Goal: Task Accomplishment & Management: Use online tool/utility

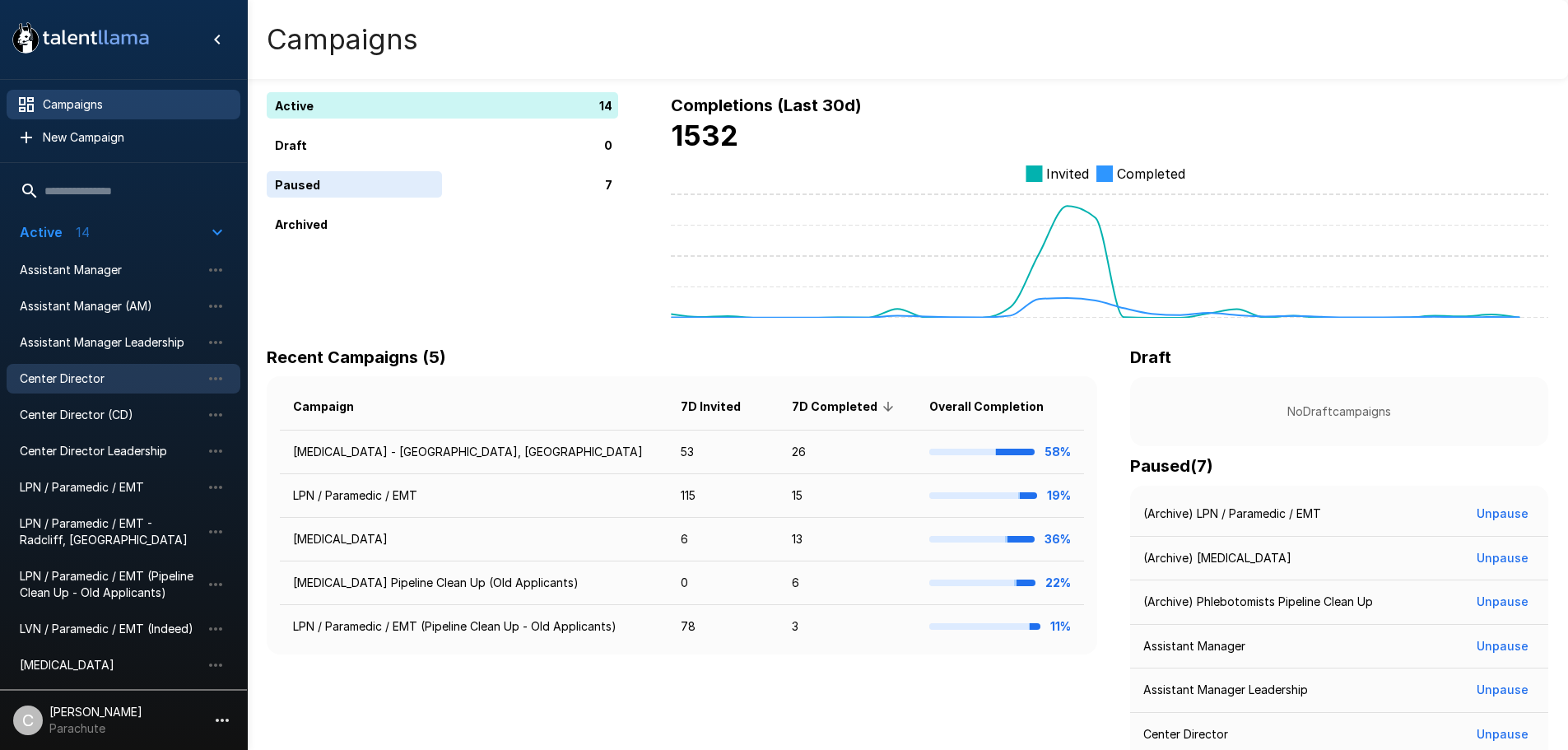
scroll to position [82, 0]
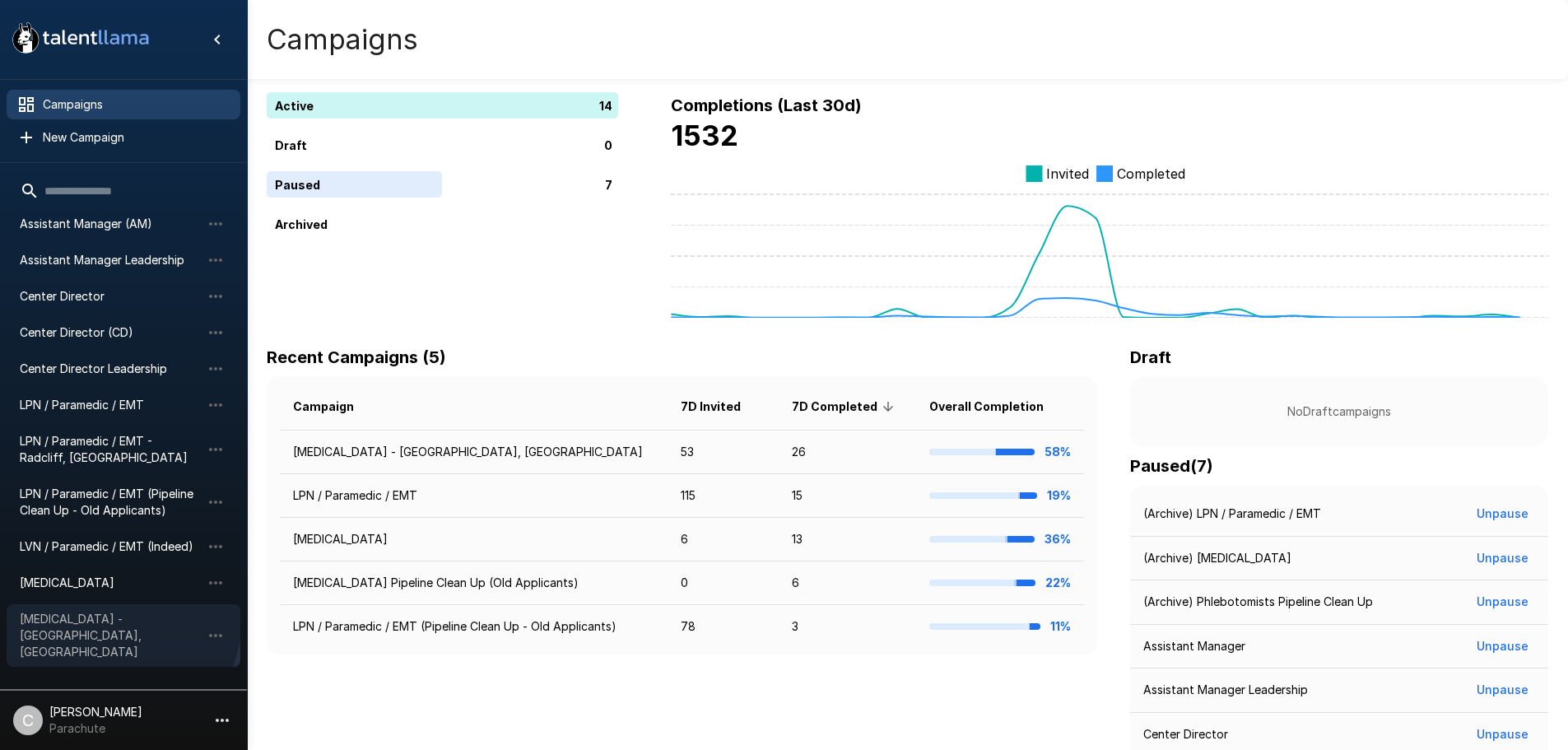
click at [69, 608] on div "[MEDICAL_DATA] - [GEOGRAPHIC_DATA], [GEOGRAPHIC_DATA]" at bounding box center [124, 635] width 234 height 62
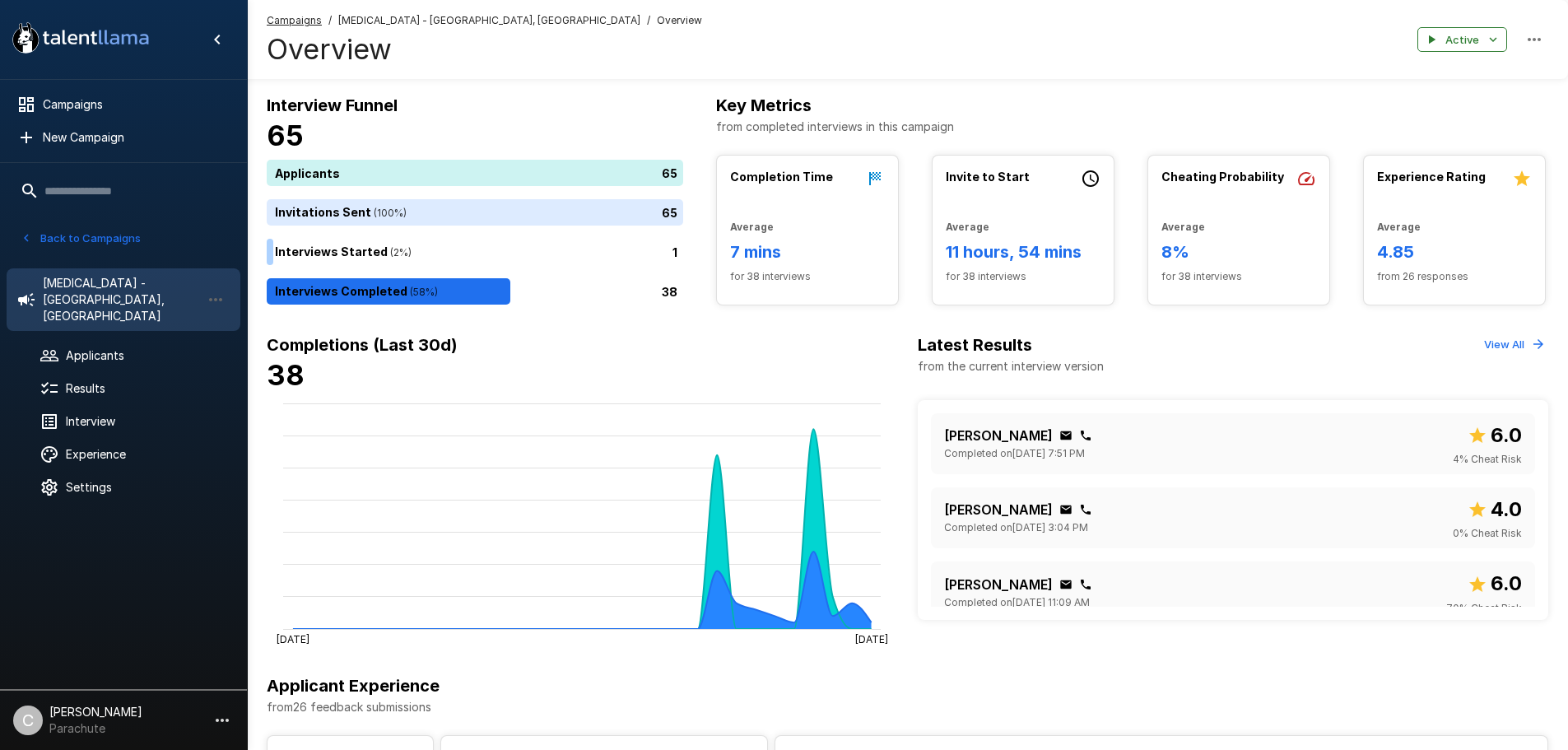
click at [47, 240] on button "Back to Campaigns" at bounding box center [81, 237] width 129 height 25
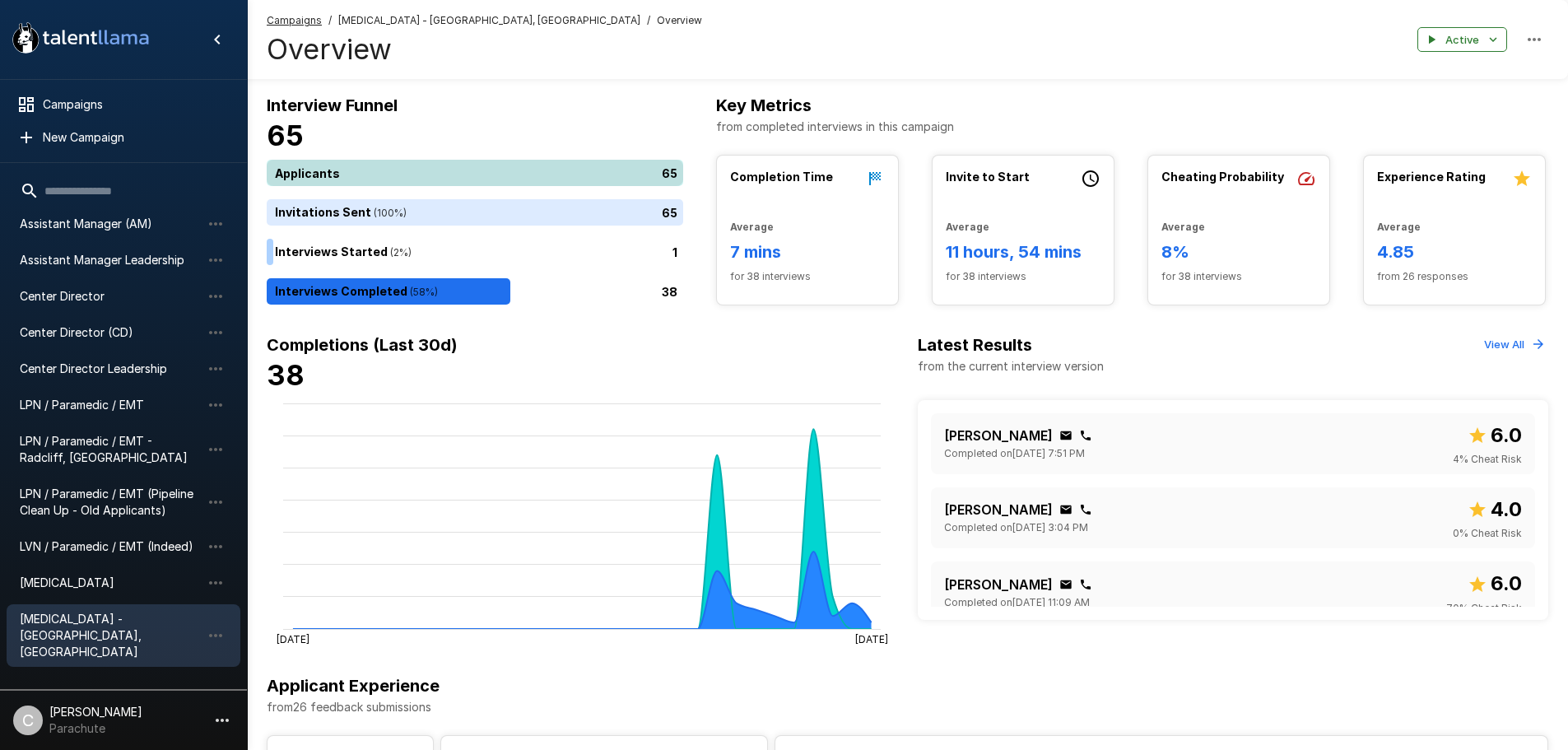
click at [350, 175] on div "65" at bounding box center [477, 173] width 423 height 26
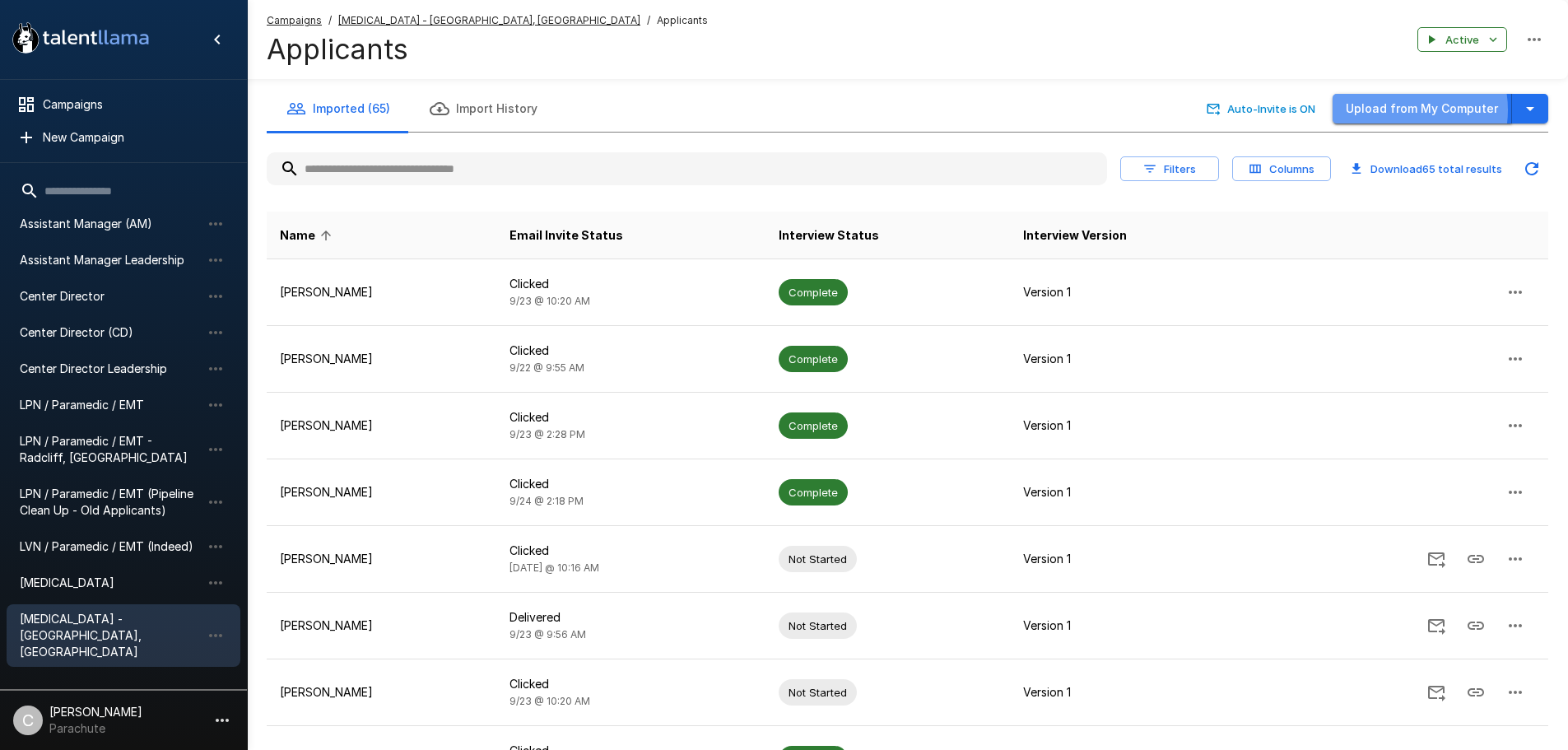
click at [1402, 110] on button "Upload from My Computer" at bounding box center [1422, 109] width 180 height 31
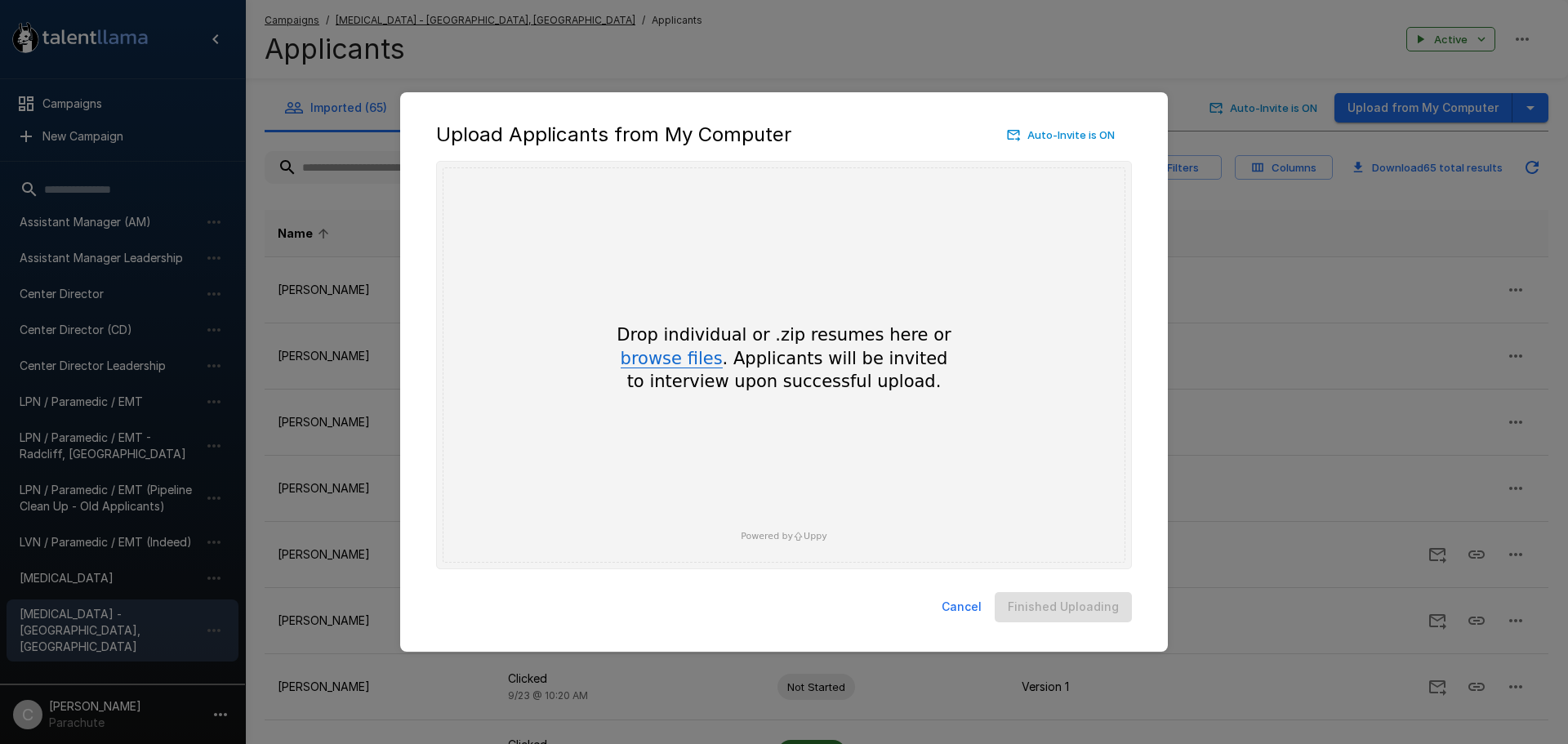
click at [668, 351] on button "browse files" at bounding box center [671, 359] width 102 height 18
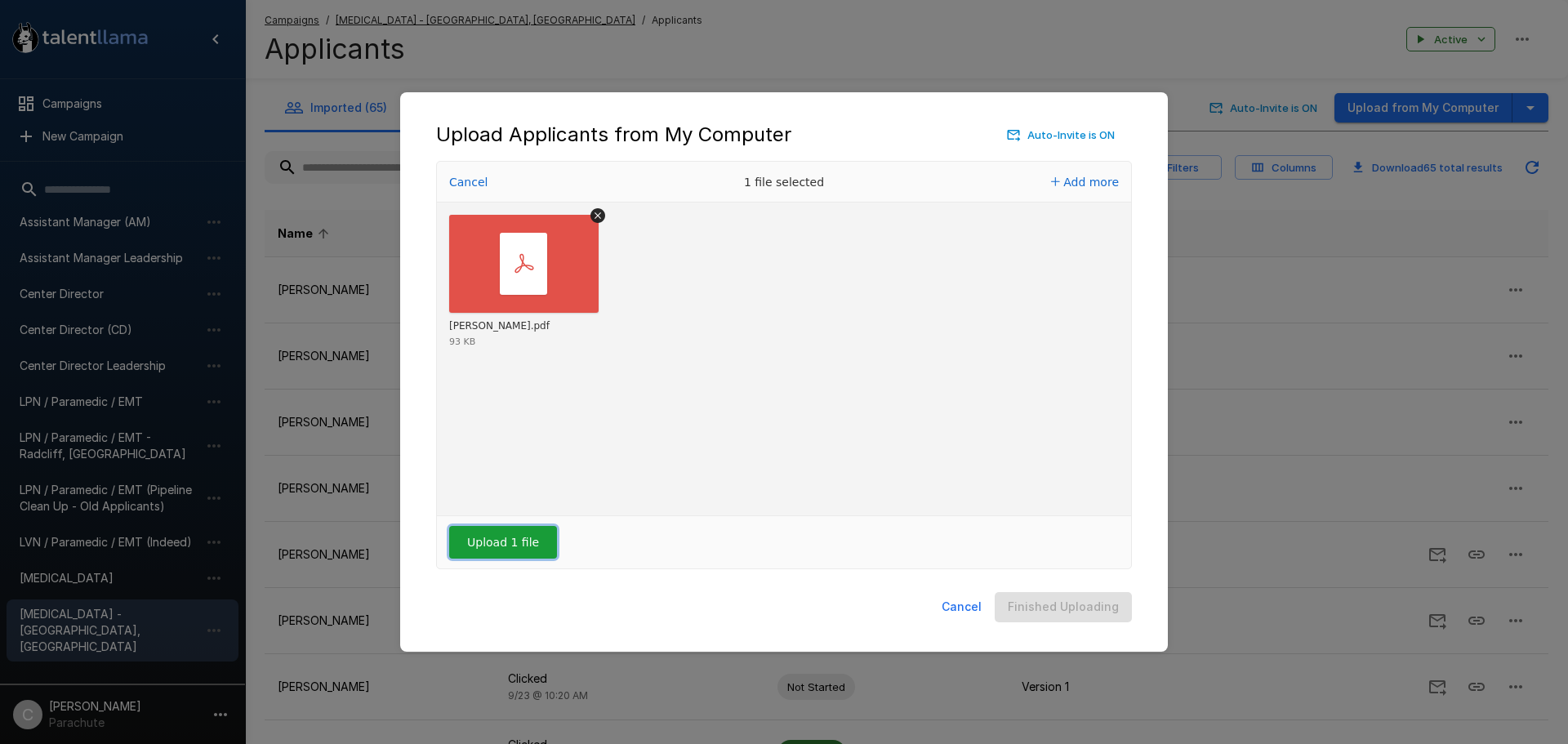
click at [513, 547] on button "Upload 1 file" at bounding box center [503, 542] width 108 height 33
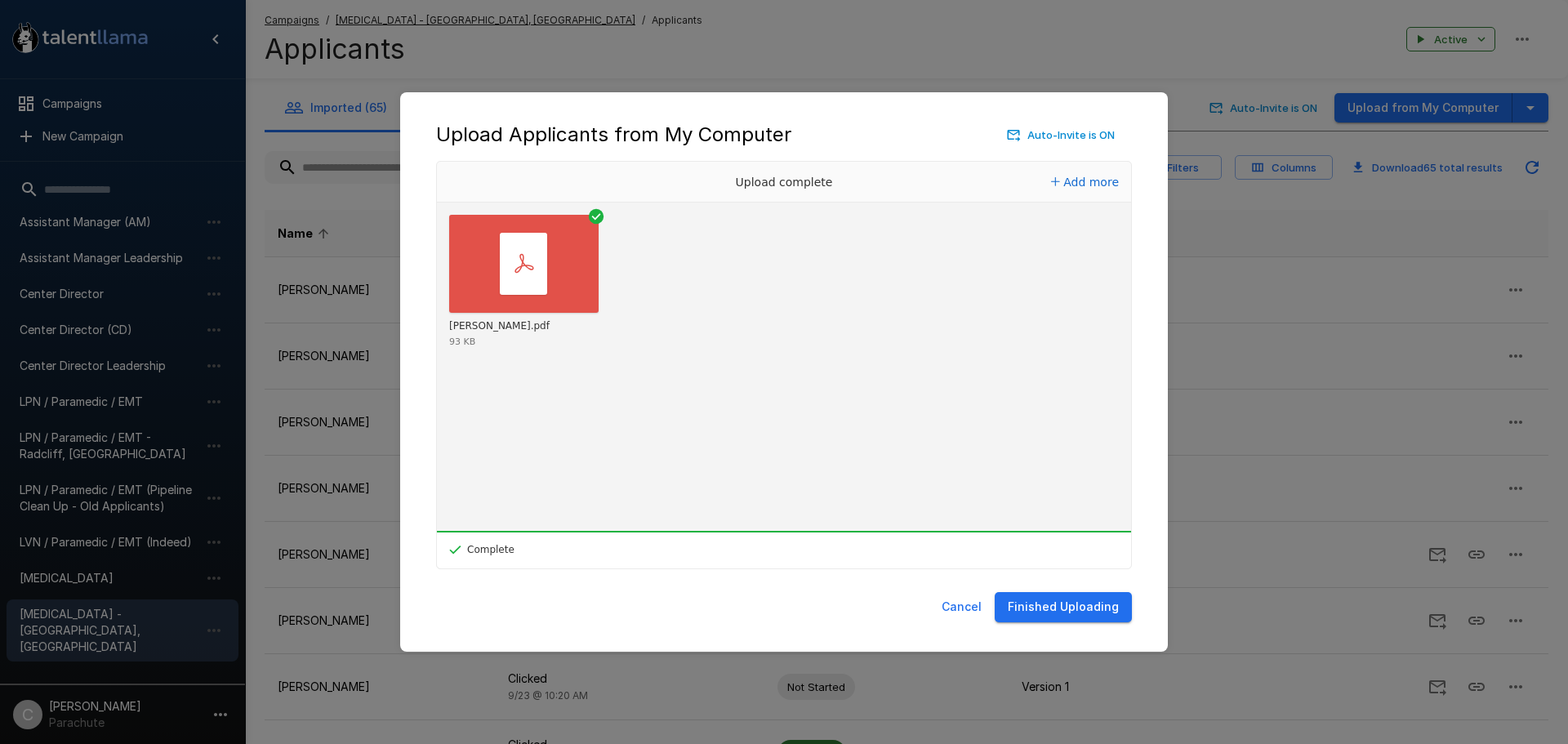
drag, startPoint x: 1029, startPoint y: 611, endPoint x: 1039, endPoint y: 611, distance: 10.0
click at [1029, 611] on button "Finished Uploading" at bounding box center [1063, 607] width 137 height 30
